Goal: Task Accomplishment & Management: Manage account settings

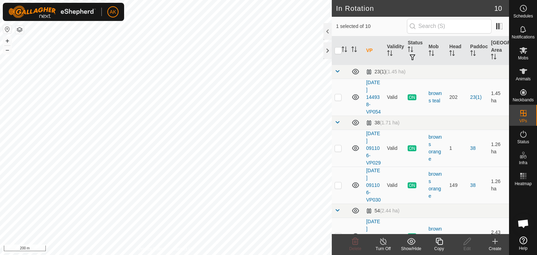
checkbox input "true"
checkbox input "false"
checkbox input "true"
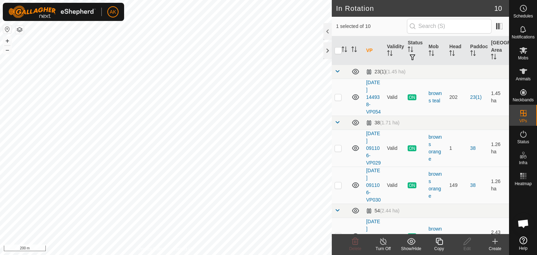
checkbox input "false"
click at [354, 244] on icon at bounding box center [355, 241] width 8 height 8
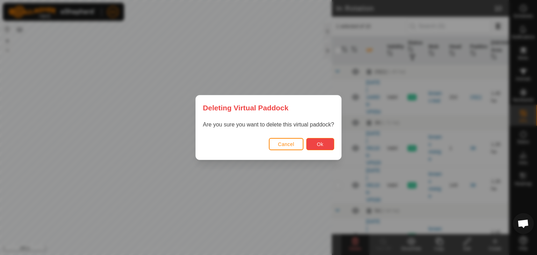
click at [318, 146] on span "Ok" at bounding box center [320, 145] width 7 height 6
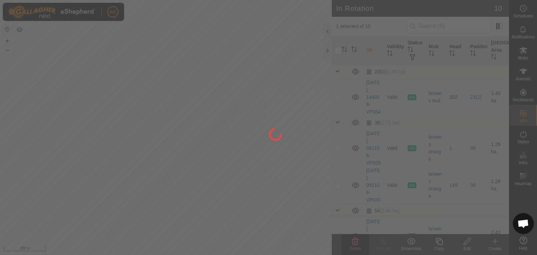
checkbox input "false"
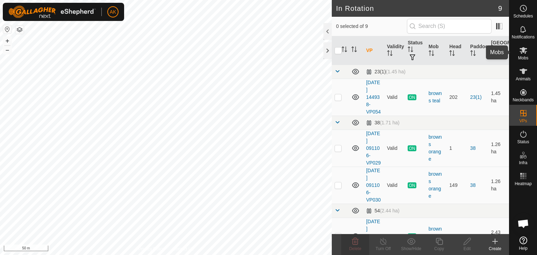
click at [522, 49] on icon at bounding box center [523, 50] width 8 height 7
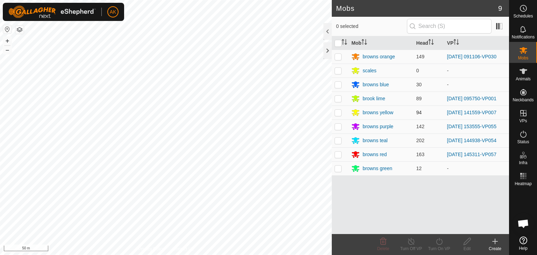
click at [337, 112] on p-checkbox at bounding box center [337, 113] width 7 height 6
checkbox input "true"
click at [439, 245] on icon at bounding box center [439, 241] width 6 height 7
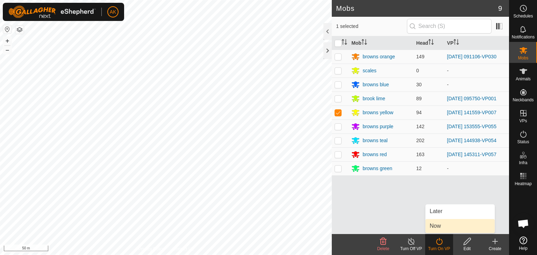
click at [439, 225] on link "Now" at bounding box center [459, 226] width 69 height 14
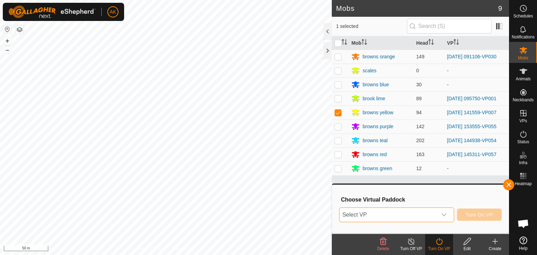
click at [405, 213] on span "Select VP" at bounding box center [387, 215] width 97 height 14
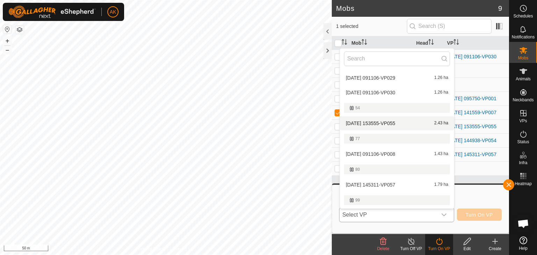
scroll to position [104, 0]
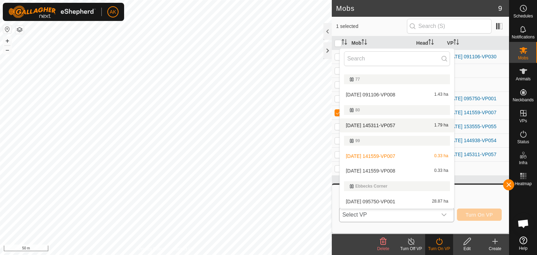
click at [368, 170] on li "[DATE] 141559-VP008 0.33 ha" at bounding box center [397, 171] width 114 height 14
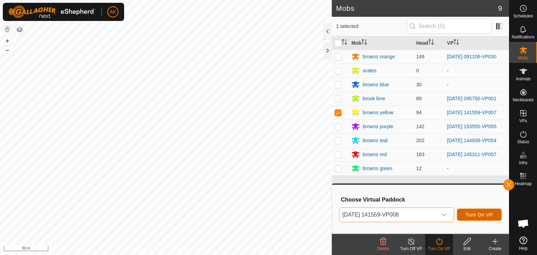
click at [471, 217] on span "Turn On VP" at bounding box center [478, 215] width 27 height 6
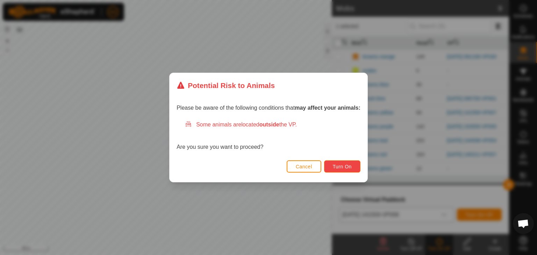
click at [337, 162] on button "Turn On" at bounding box center [342, 166] width 36 height 12
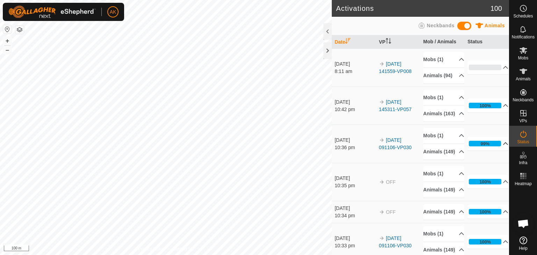
click at [503, 146] on icon at bounding box center [506, 144] width 6 height 6
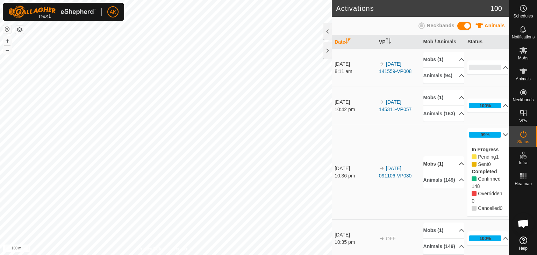
scroll to position [35, 0]
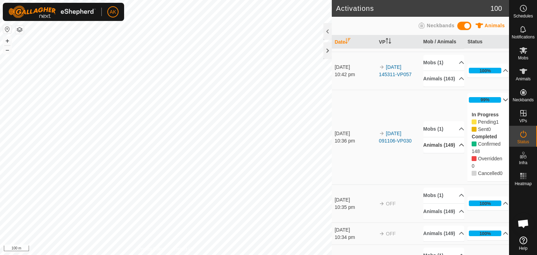
click at [459, 146] on icon at bounding box center [461, 145] width 5 height 3
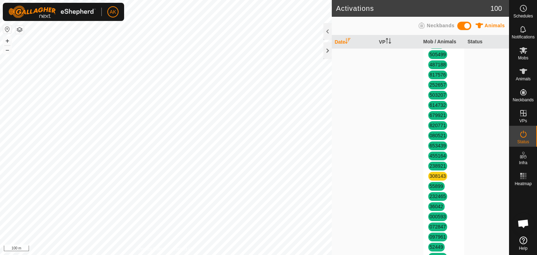
scroll to position [524, 0]
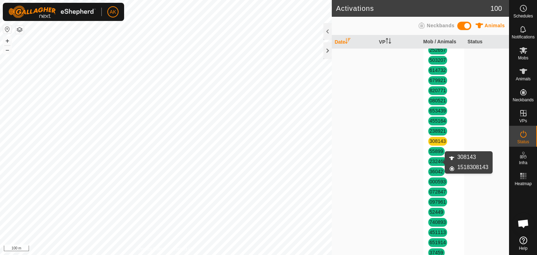
click at [436, 144] on link "308143" at bounding box center [437, 141] width 16 height 6
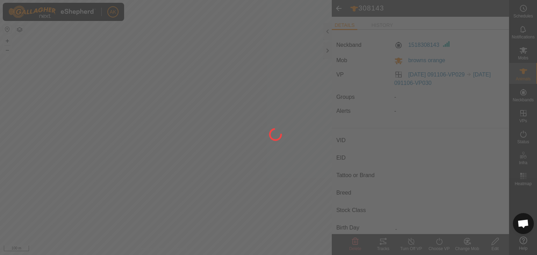
type input "308143"
type input "-"
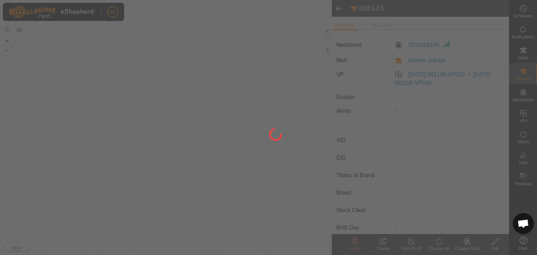
type input "-"
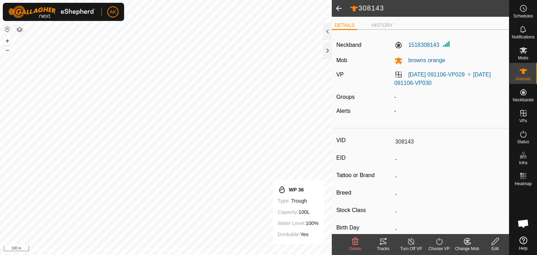
click at [356, 240] on icon at bounding box center [355, 241] width 7 height 7
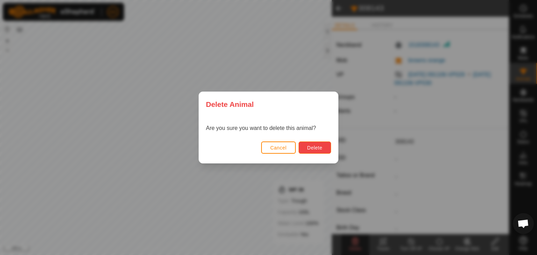
click at [319, 150] on span "Delete" at bounding box center [314, 148] width 15 height 6
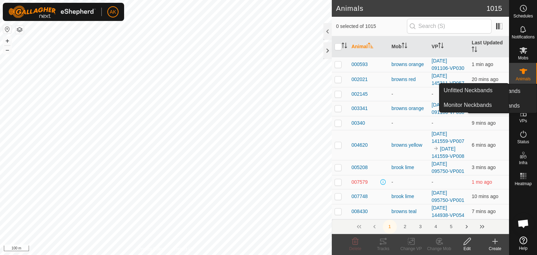
click at [512, 92] on div "Neckbands" at bounding box center [523, 94] width 28 height 21
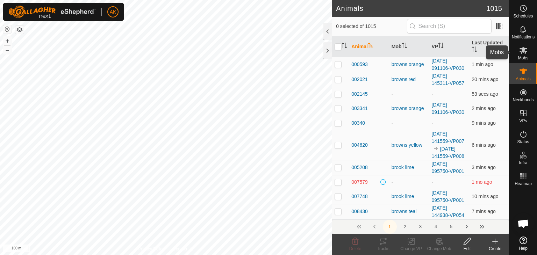
click at [525, 54] on icon at bounding box center [523, 50] width 8 height 8
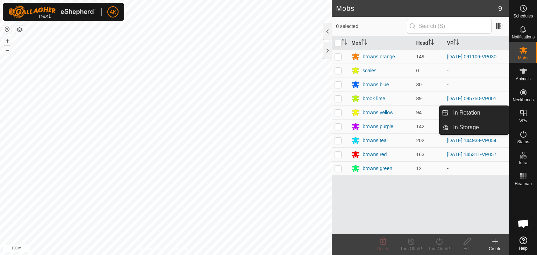
click at [519, 116] on icon at bounding box center [523, 113] width 8 height 8
click at [479, 117] on link "In Rotation" at bounding box center [479, 113] width 60 height 14
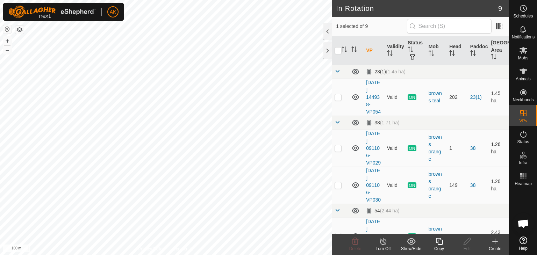
checkbox input "true"
checkbox input "false"
click at [386, 243] on icon at bounding box center [383, 241] width 9 height 8
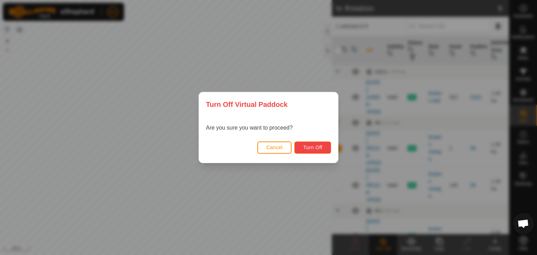
click at [310, 151] on button "Turn Off" at bounding box center [312, 148] width 37 height 12
click at [319, 148] on span "Turn Off" at bounding box center [312, 148] width 19 height 6
click at [178, 153] on div "Turn Off Virtual Paddock Are you sure you want to proceed? Cancel Turn Off" at bounding box center [268, 127] width 537 height 255
click at [274, 147] on span "Cancel" at bounding box center [274, 148] width 16 height 6
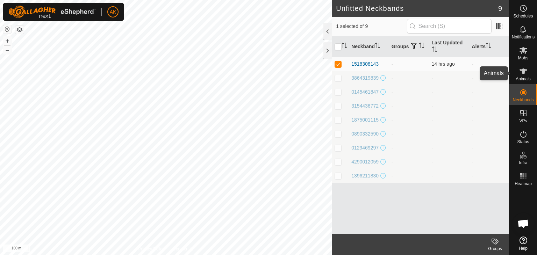
click at [523, 81] on span "Animals" at bounding box center [522, 79] width 15 height 4
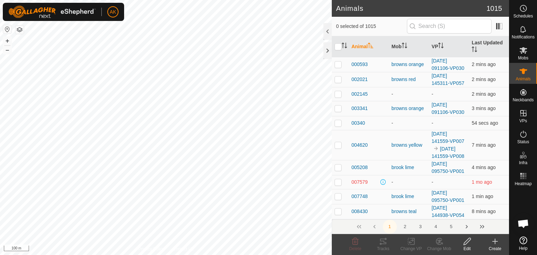
click at [496, 241] on icon at bounding box center [495, 241] width 8 height 8
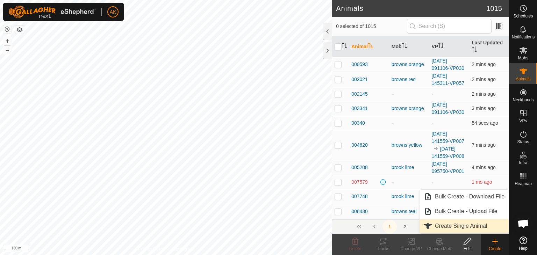
click at [448, 225] on link "Create Single Animal" at bounding box center [463, 226] width 89 height 14
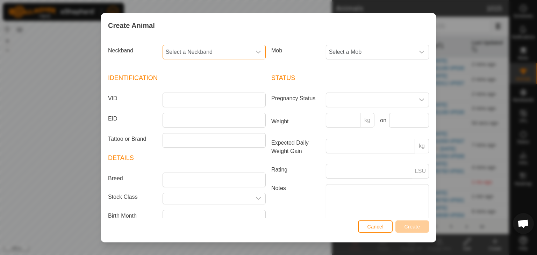
click at [204, 51] on span "Select a Neckband" at bounding box center [207, 52] width 88 height 14
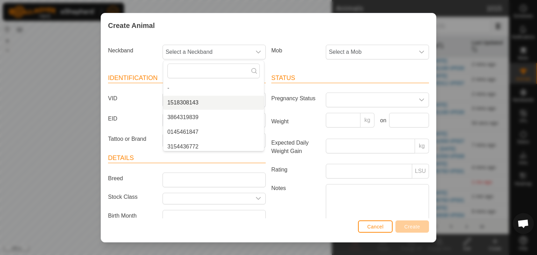
click at [50, 87] on div "Create Animal Neckband Select a Neckband - 1518308143 3864319839 0145461847 315…" at bounding box center [268, 127] width 537 height 255
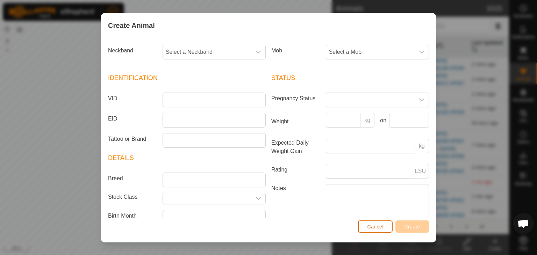
click at [377, 229] on span "Cancel" at bounding box center [375, 227] width 16 height 6
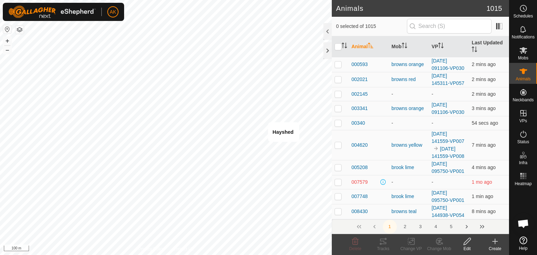
click at [492, 241] on icon at bounding box center [495, 241] width 8 height 8
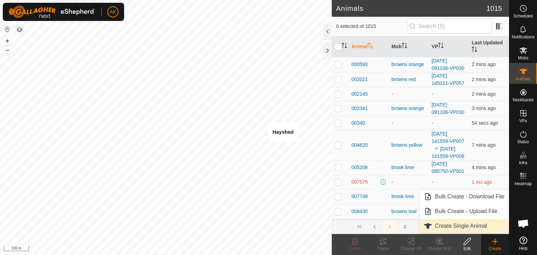
click at [466, 226] on link "Create Single Animal" at bounding box center [463, 226] width 89 height 14
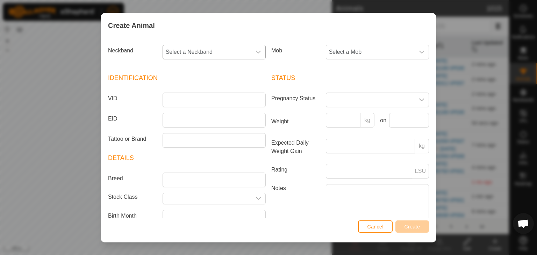
click at [184, 51] on span "Select a Neckband" at bounding box center [207, 52] width 88 height 14
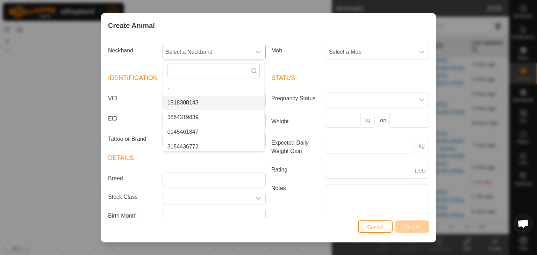
click at [195, 101] on li "1518308143" at bounding box center [213, 103] width 101 height 14
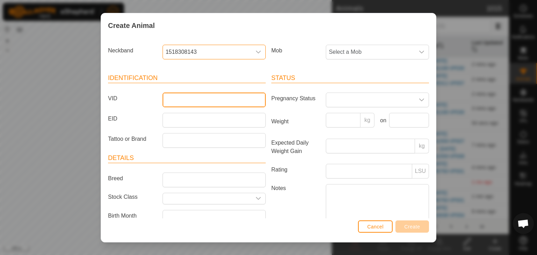
click at [184, 102] on input "VID" at bounding box center [213, 100] width 103 height 15
type input "308143"
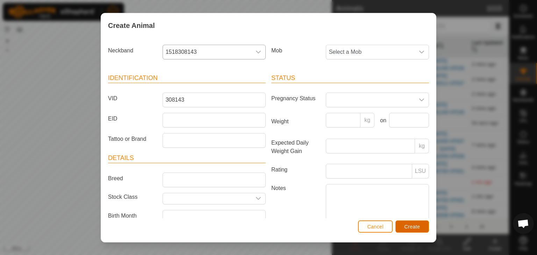
click at [407, 225] on span "Create" at bounding box center [412, 227] width 16 height 6
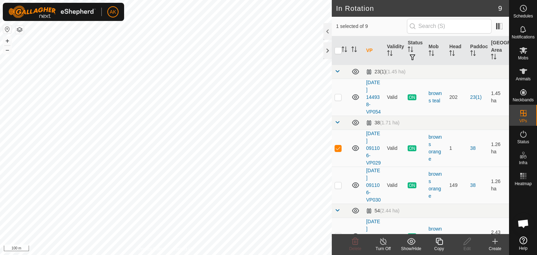
click at [386, 242] on icon at bounding box center [383, 241] width 9 height 8
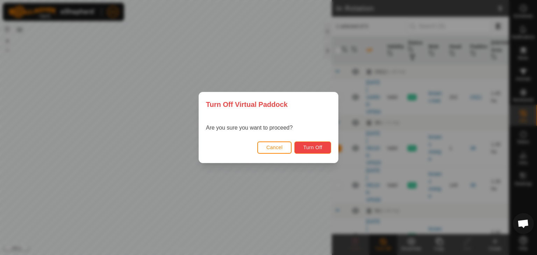
click at [317, 145] on span "Turn Off" at bounding box center [312, 148] width 19 height 6
click at [272, 146] on span "Cancel" at bounding box center [274, 148] width 16 height 6
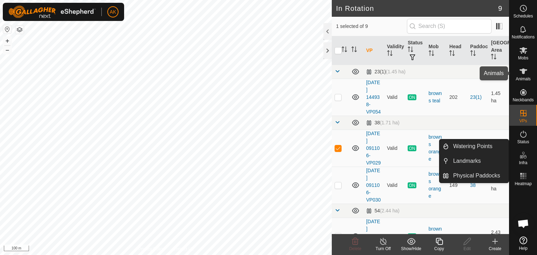
click at [519, 73] on icon at bounding box center [523, 71] width 8 height 8
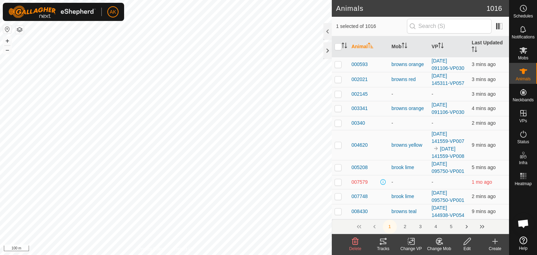
click at [438, 240] on icon at bounding box center [439, 241] width 9 height 8
click at [412, 241] on icon at bounding box center [411, 241] width 9 height 8
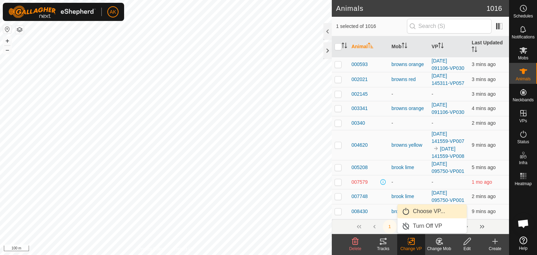
click at [430, 210] on link "Choose VP..." at bounding box center [431, 211] width 69 height 14
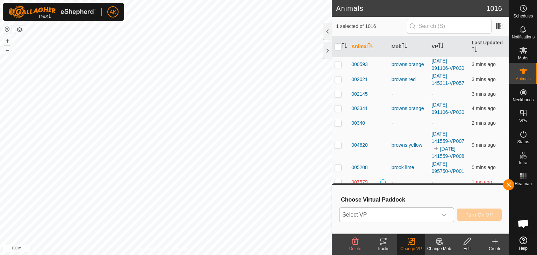
click at [419, 212] on span "Select VP" at bounding box center [387, 215] width 97 height 14
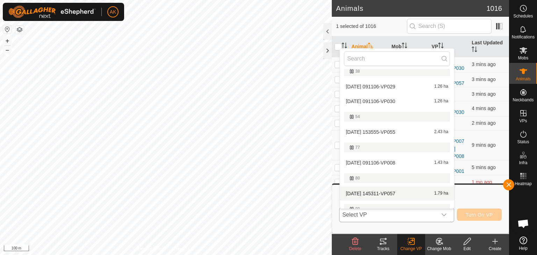
scroll to position [34, 0]
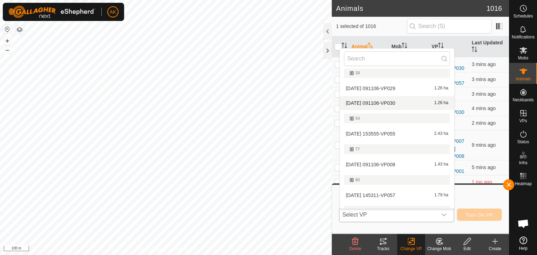
click at [367, 104] on li "[DATE] 091106-VP030 1.26 ha" at bounding box center [397, 103] width 114 height 14
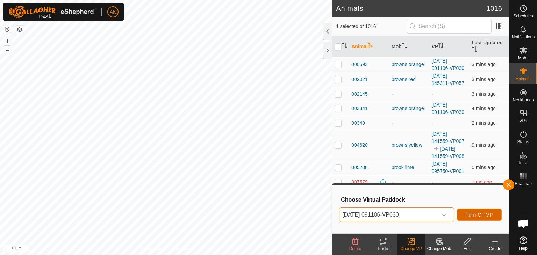
click at [465, 210] on button "Turn On VP" at bounding box center [479, 215] width 45 height 12
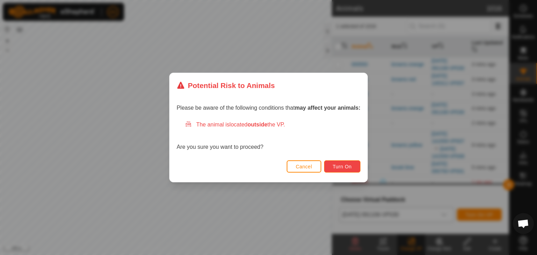
click at [334, 161] on button "Turn On" at bounding box center [342, 166] width 36 height 12
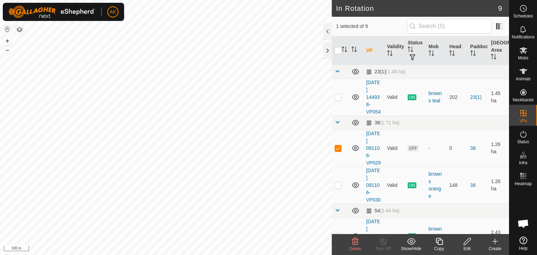
click at [352, 239] on icon at bounding box center [355, 241] width 7 height 7
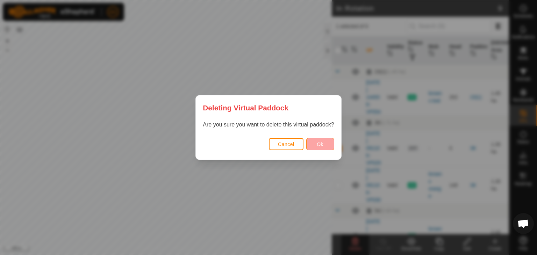
click at [321, 143] on span "Ok" at bounding box center [320, 145] width 7 height 6
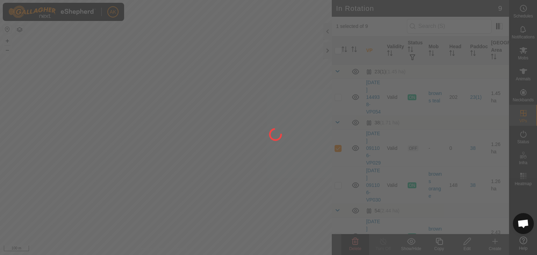
checkbox input "false"
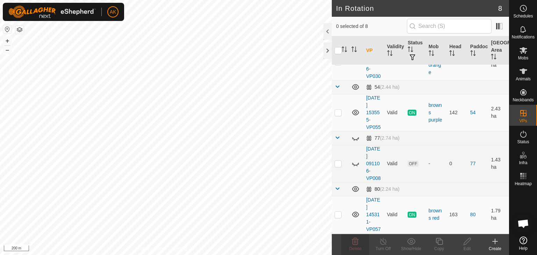
scroll to position [105, 0]
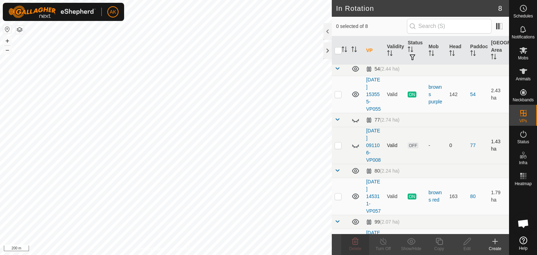
click at [352, 150] on icon at bounding box center [355, 145] width 8 height 8
checkbox input "true"
click at [356, 242] on icon at bounding box center [355, 241] width 7 height 7
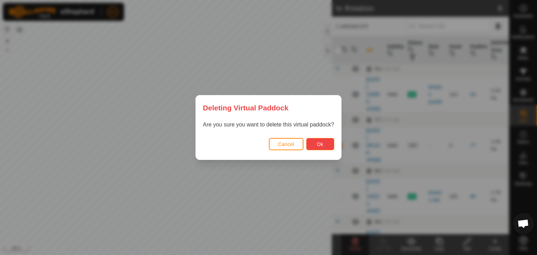
click at [322, 147] on span "Ok" at bounding box center [320, 145] width 7 height 6
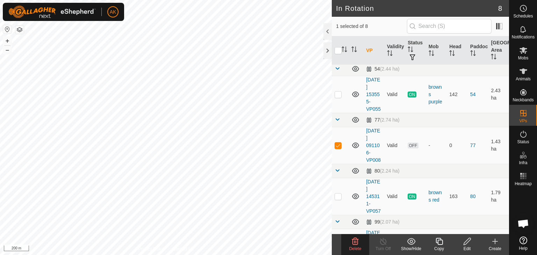
click at [409, 242] on icon at bounding box center [411, 241] width 9 height 8
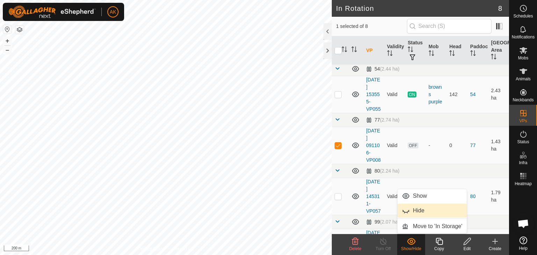
click at [419, 211] on link "Hide" at bounding box center [431, 211] width 69 height 14
